Goal: Task Accomplishment & Management: Manage account settings

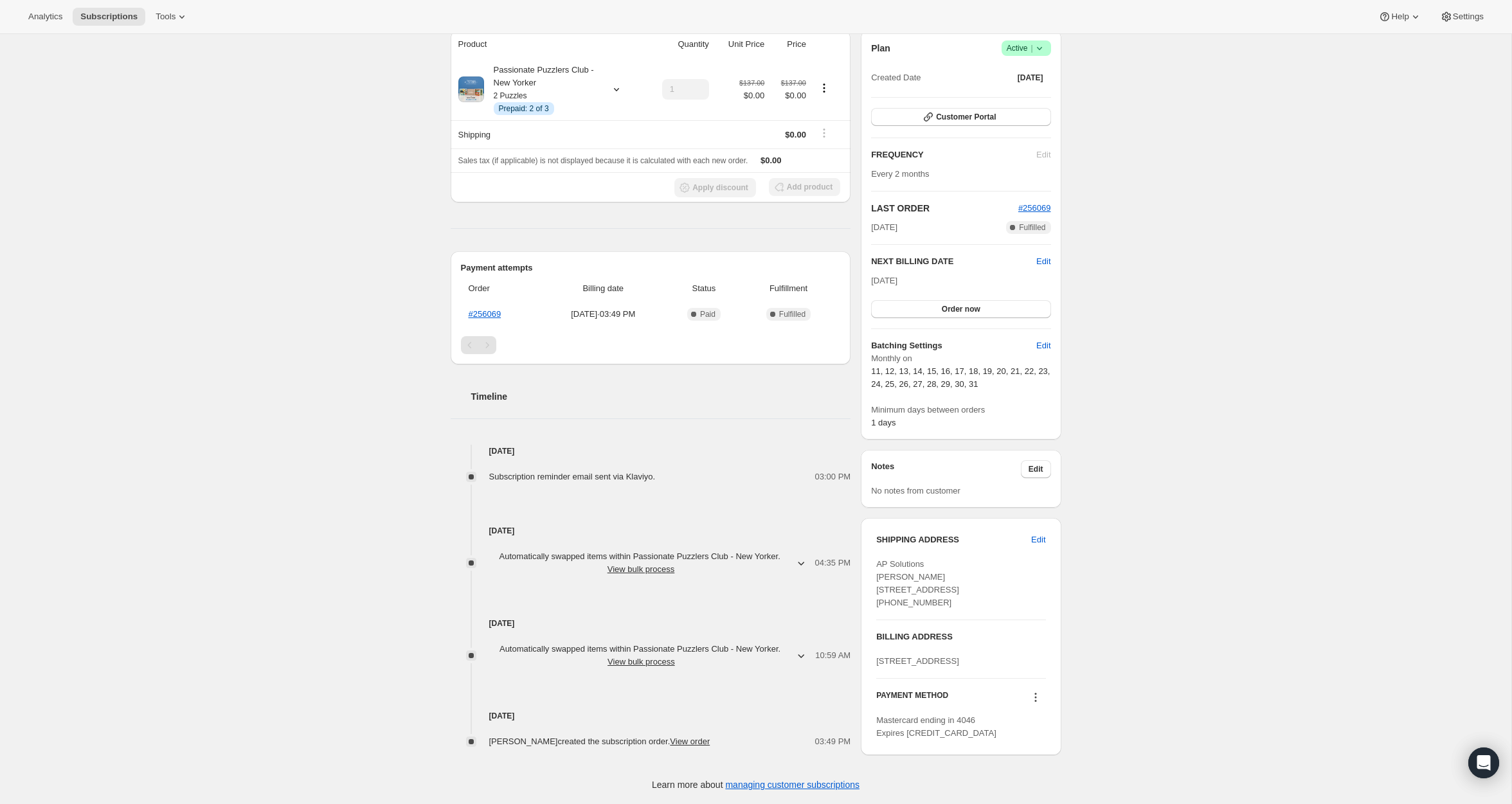
scroll to position [125, 0]
click at [1043, 256] on span "Edit" at bounding box center [1043, 261] width 14 height 13
click at [886, 281] on input "[DATE]" at bounding box center [961, 283] width 179 height 22
type input "[DATE]"
click at [938, 317] on div "Plan Success Active | Created Date [DATE] Customer Portal FREQUENCY Edit Every …" at bounding box center [961, 233] width 179 height 391
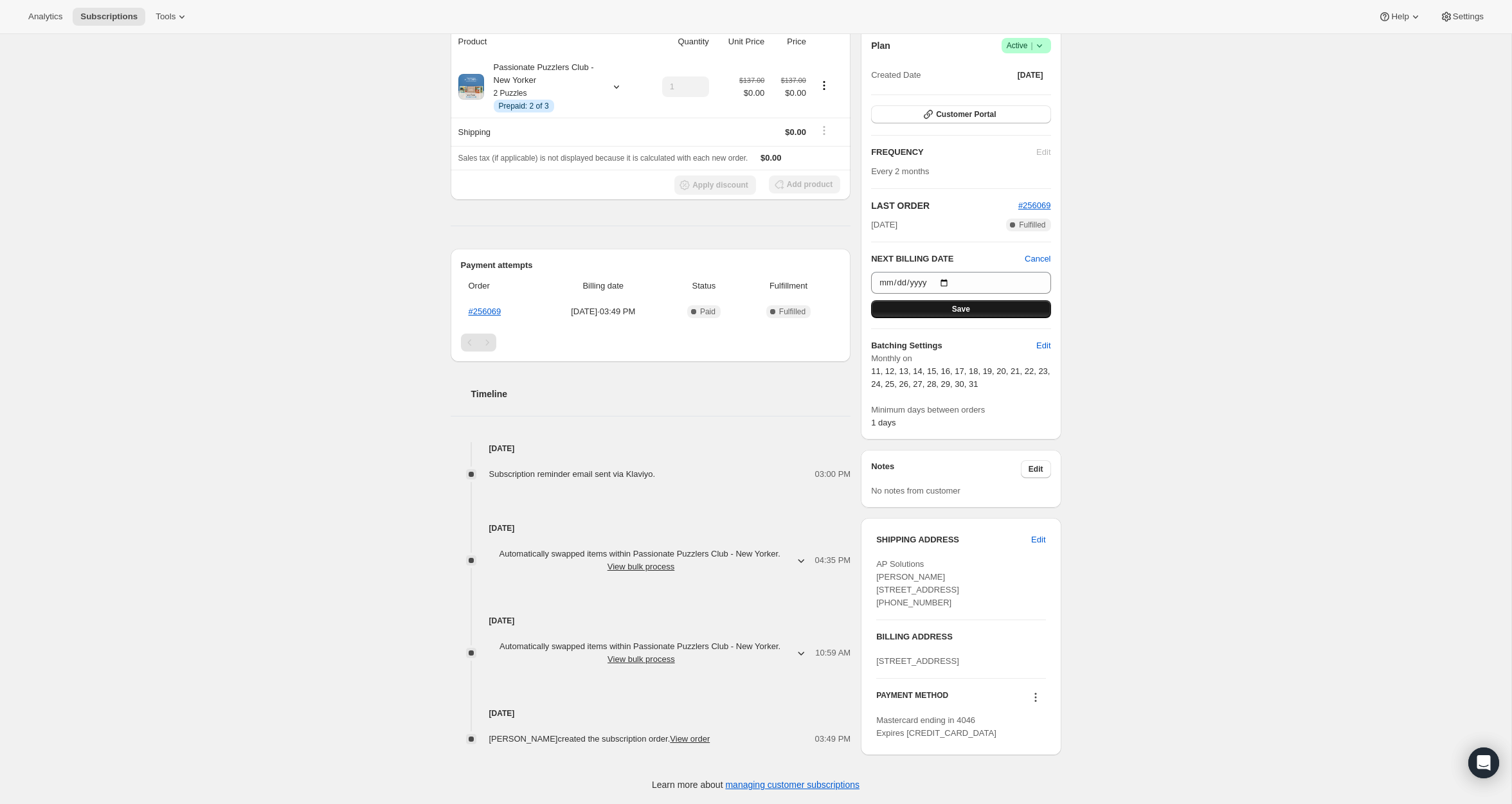
click at [940, 313] on button "Save" at bounding box center [961, 309] width 179 height 18
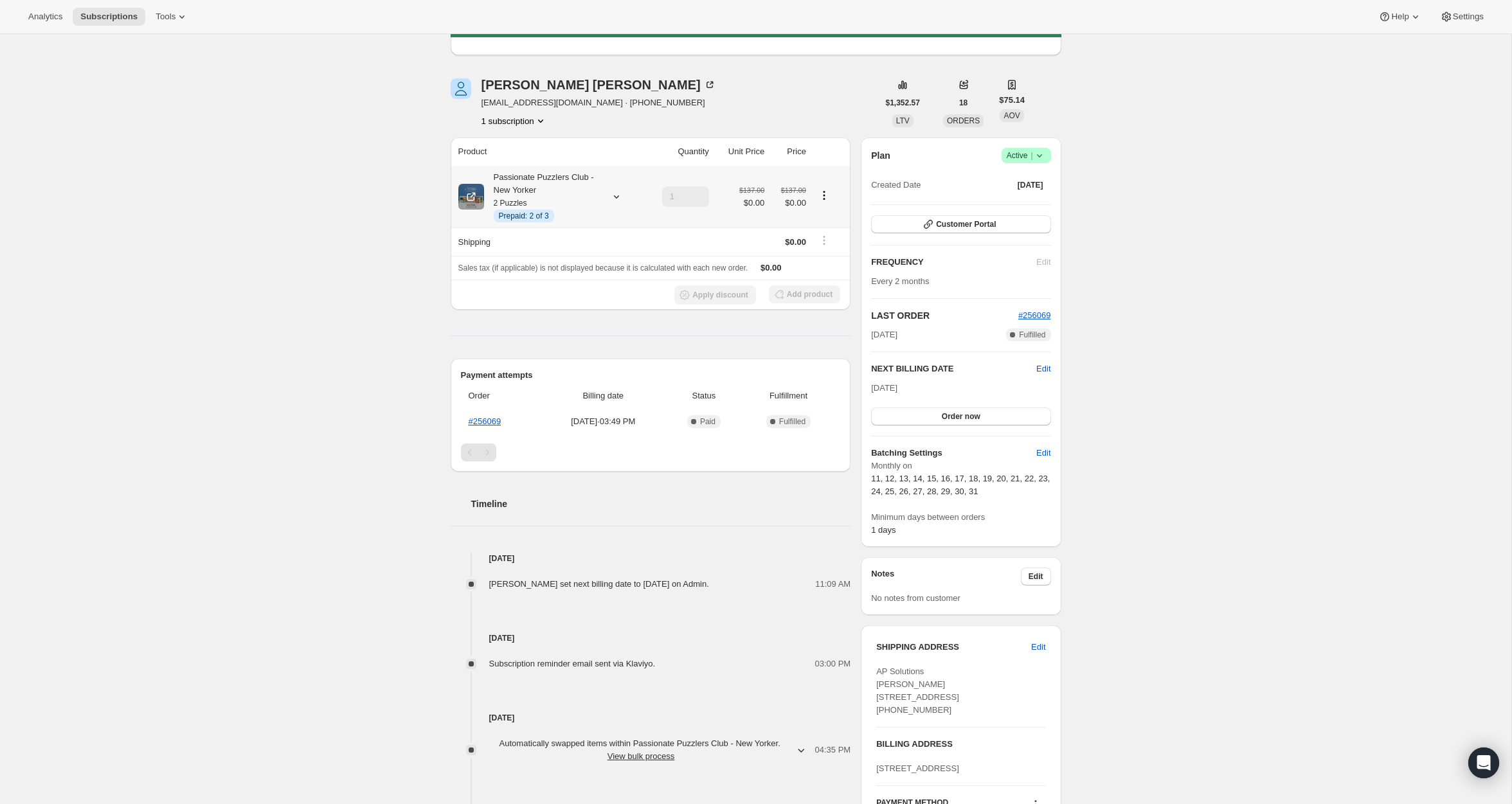
scroll to position [68, 0]
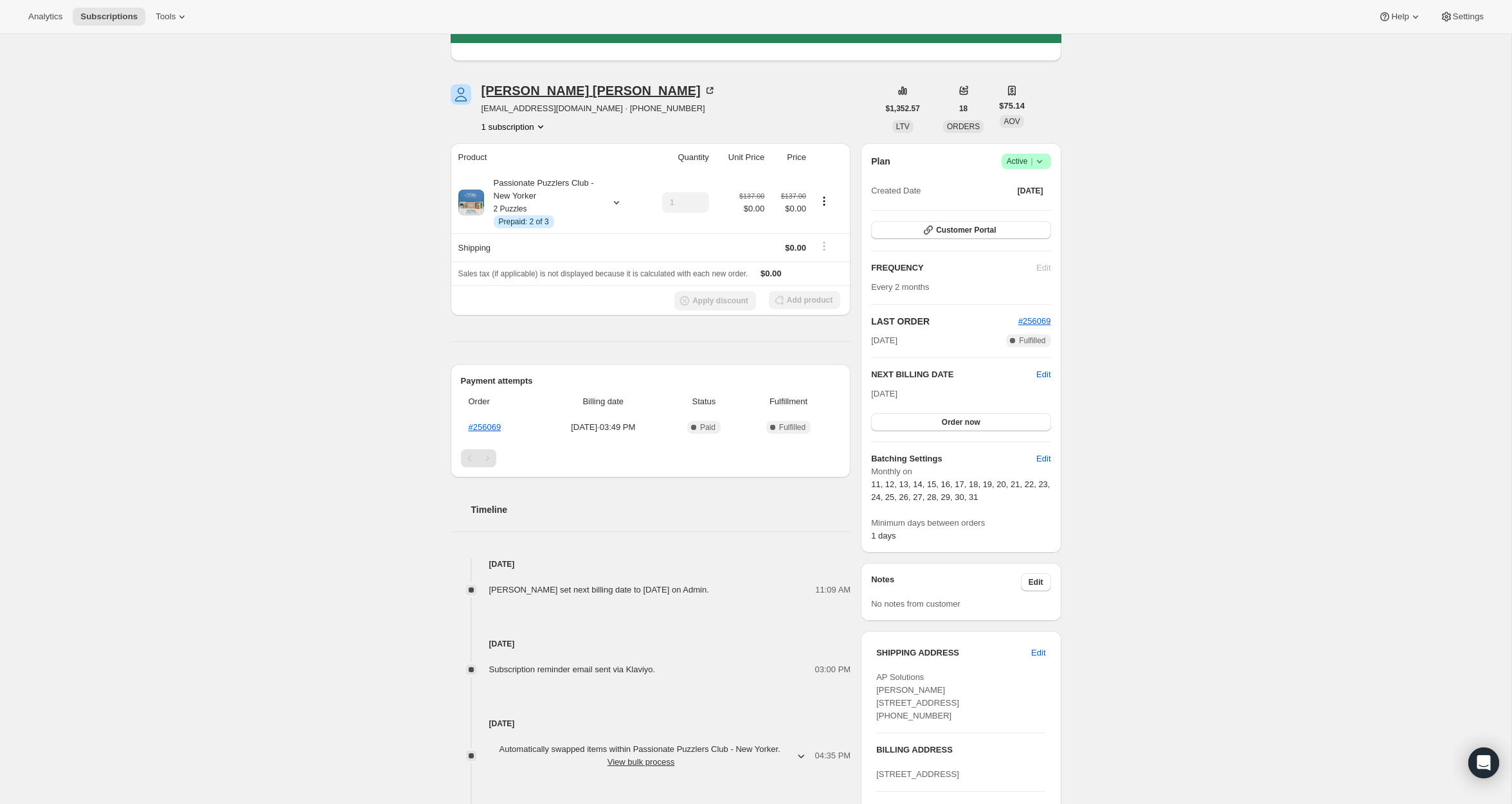
click at [509, 89] on div "[PERSON_NAME]" at bounding box center [599, 90] width 235 height 13
